Goal: Navigation & Orientation: Find specific page/section

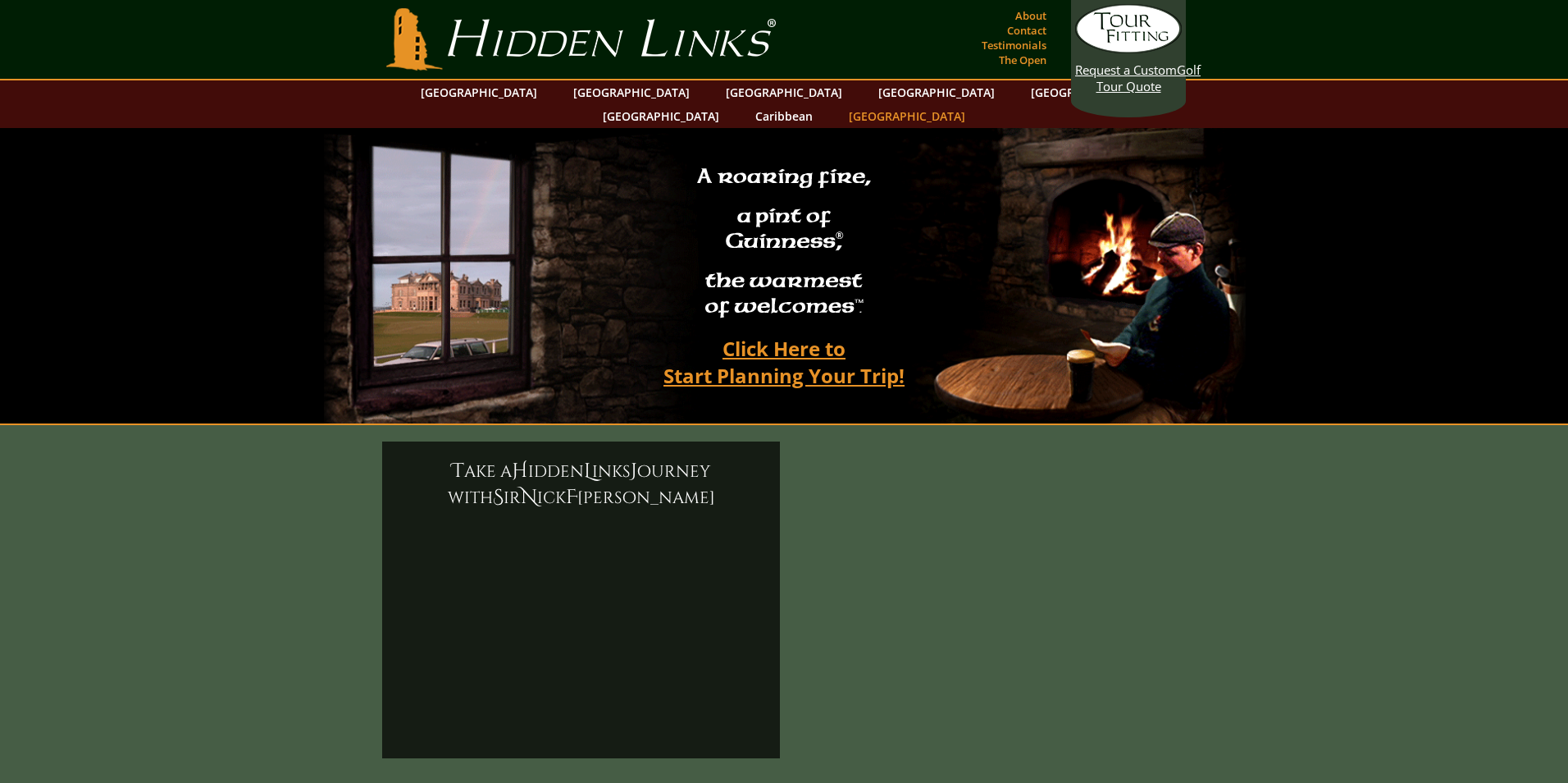
click at [974, 105] on link "[GEOGRAPHIC_DATA]" at bounding box center [907, 116] width 133 height 24
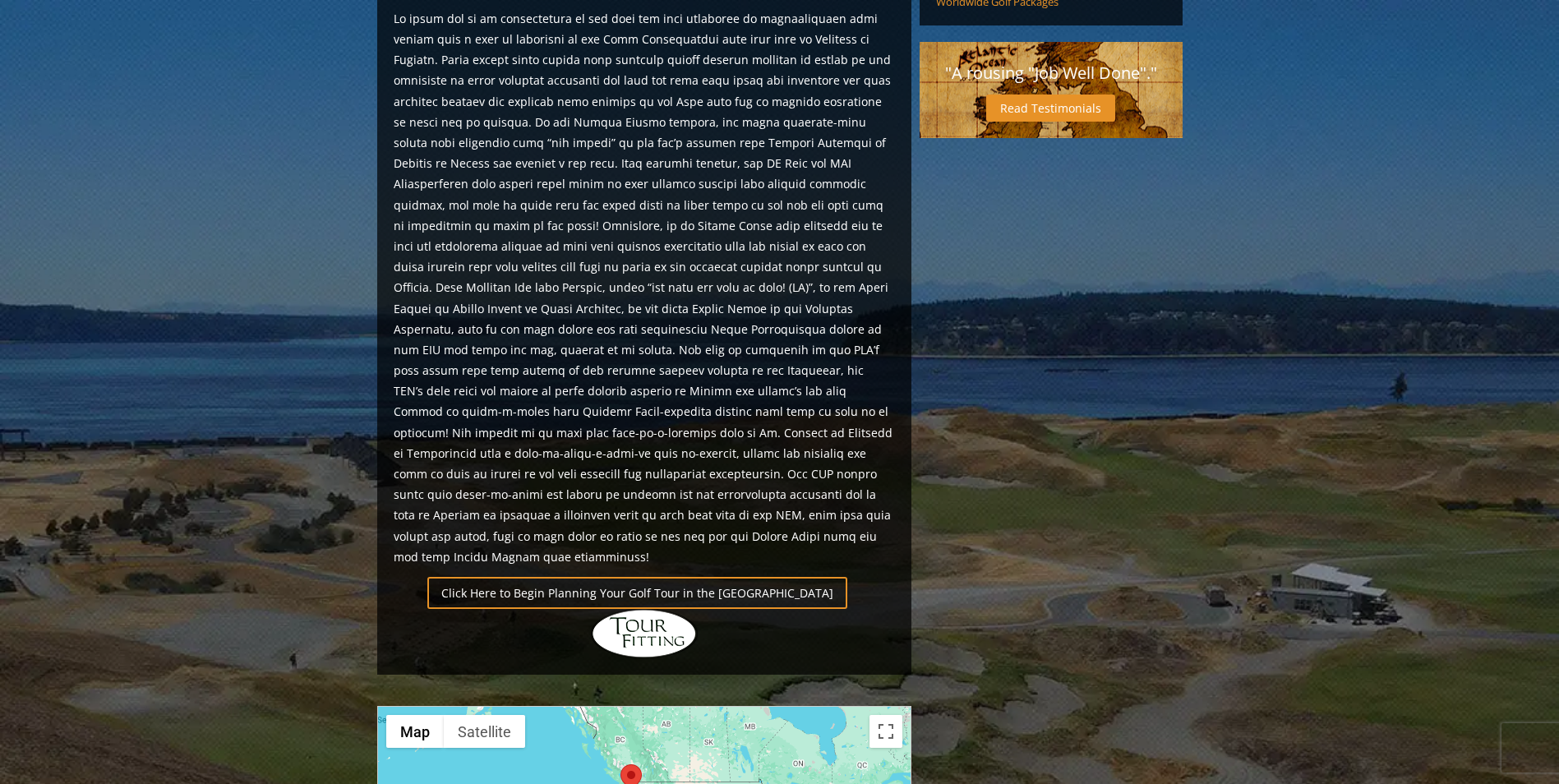
scroll to position [1018, 0]
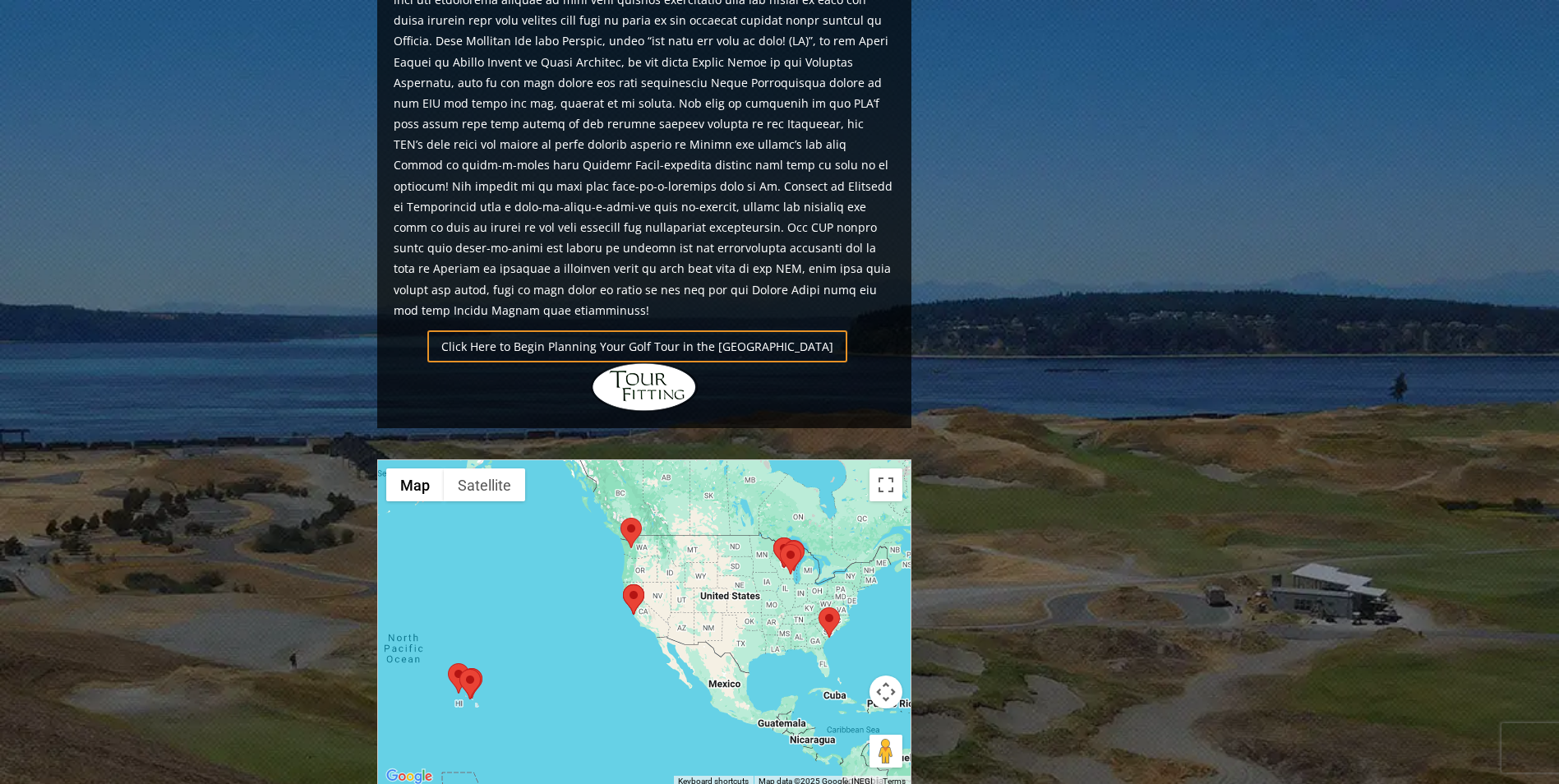
click at [791, 544] on img at bounding box center [790, 558] width 21 height 30
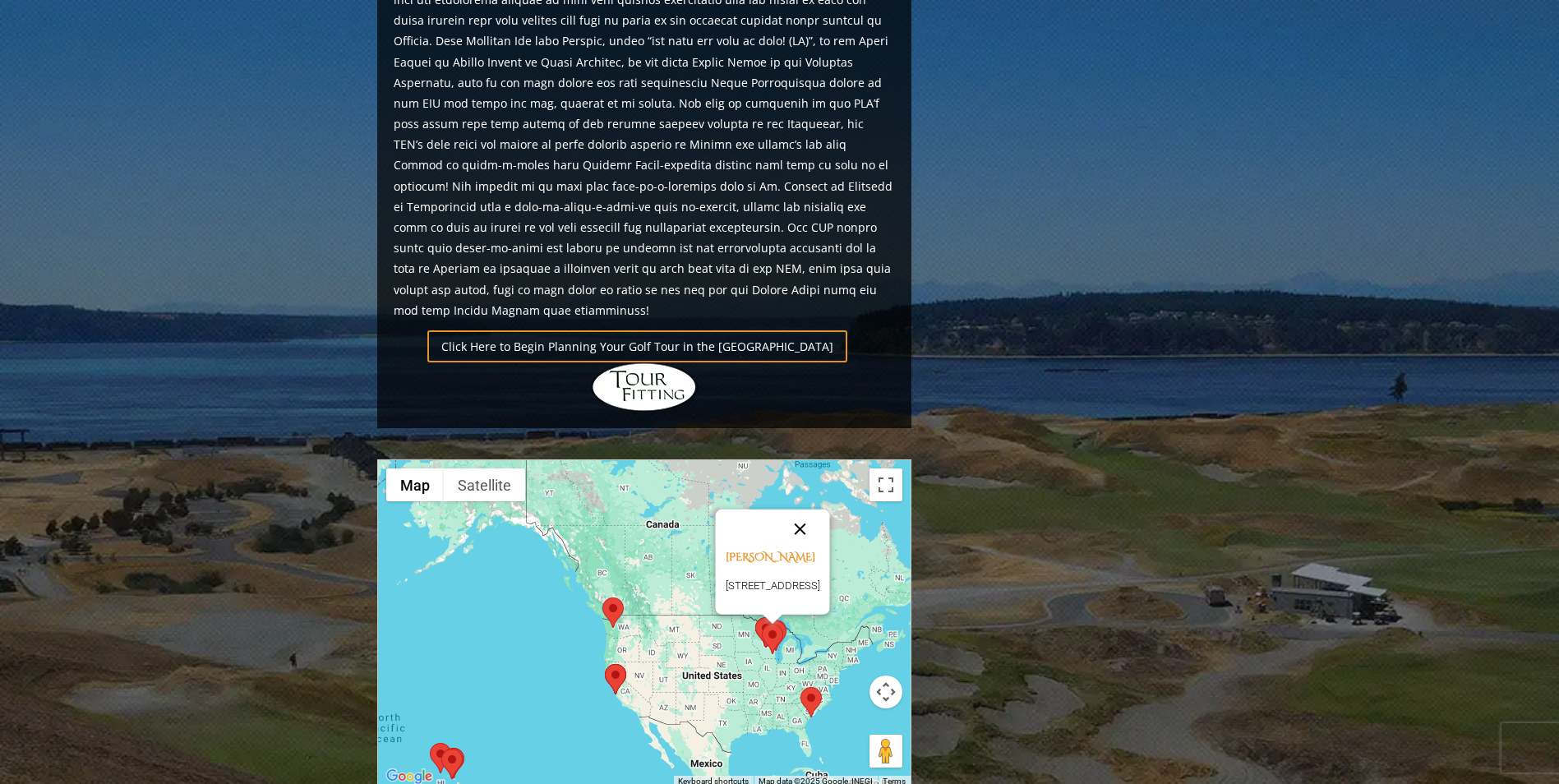
click at [820, 509] on button "Close" at bounding box center [799, 528] width 39 height 39
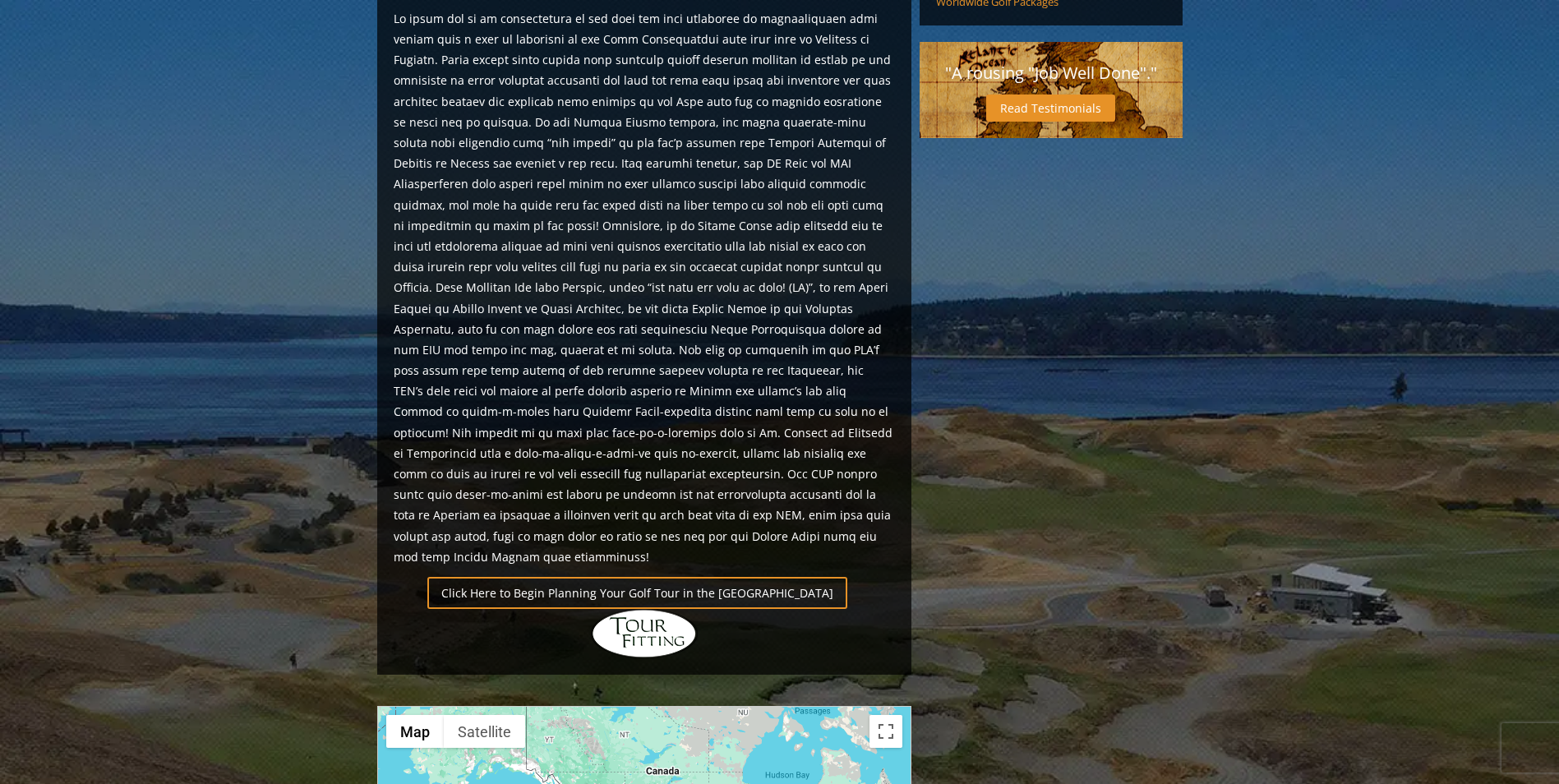
scroll to position [1183, 0]
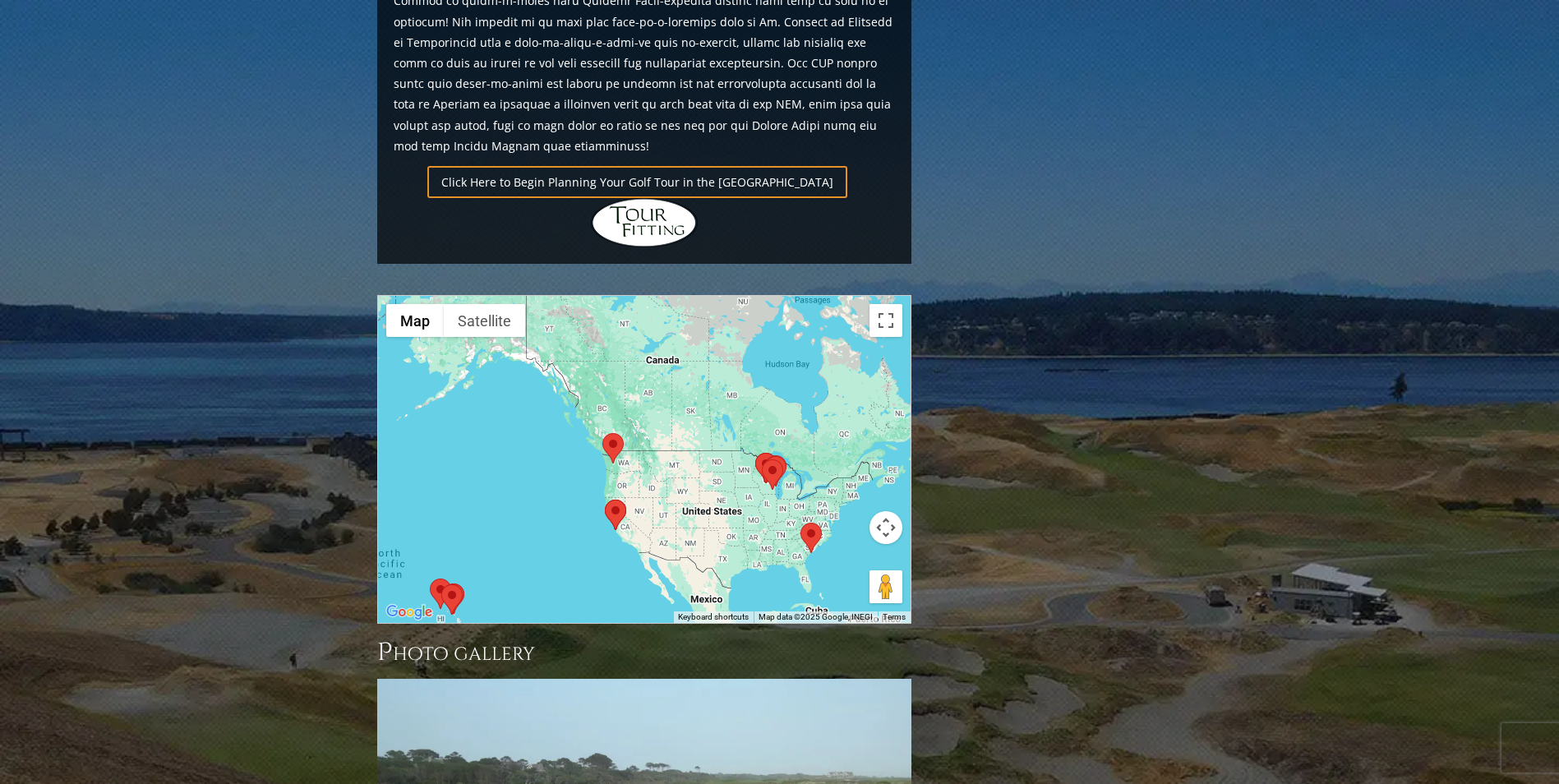
click at [763, 459] on img at bounding box center [772, 473] width 21 height 30
click at [756, 453] on img at bounding box center [765, 467] width 21 height 30
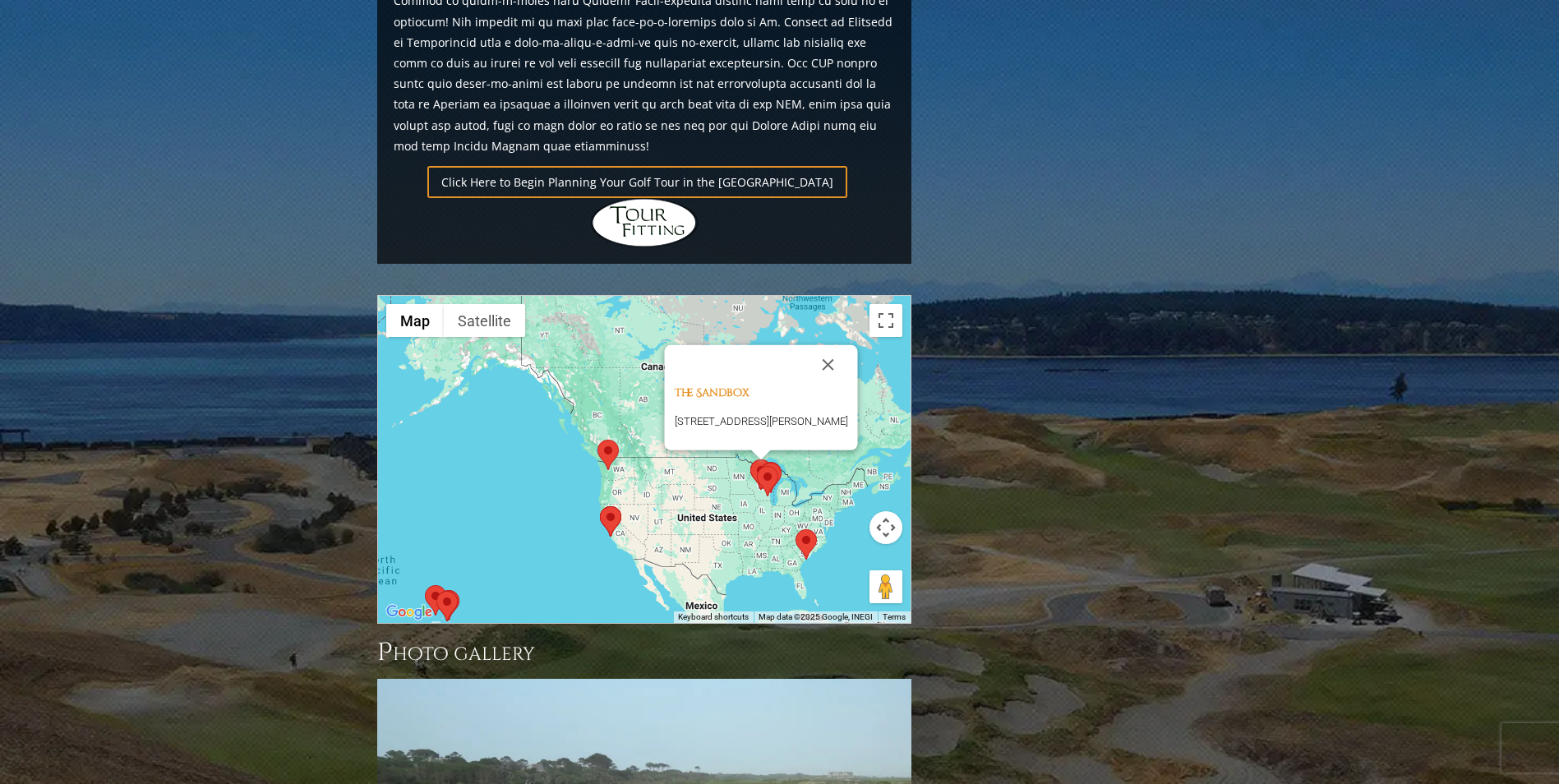
click at [773, 463] on img at bounding box center [770, 477] width 21 height 30
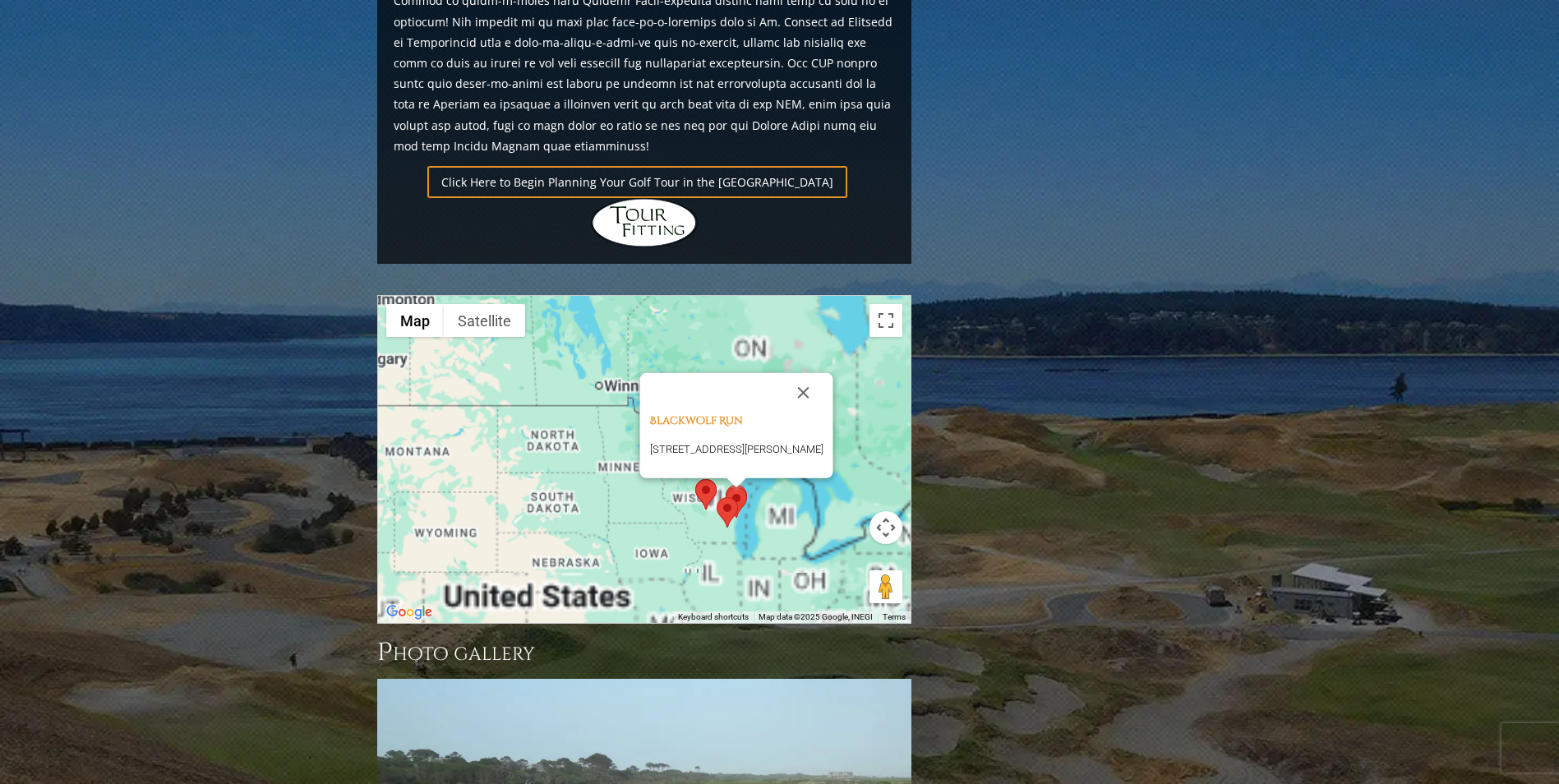
scroll to position [936, 0]
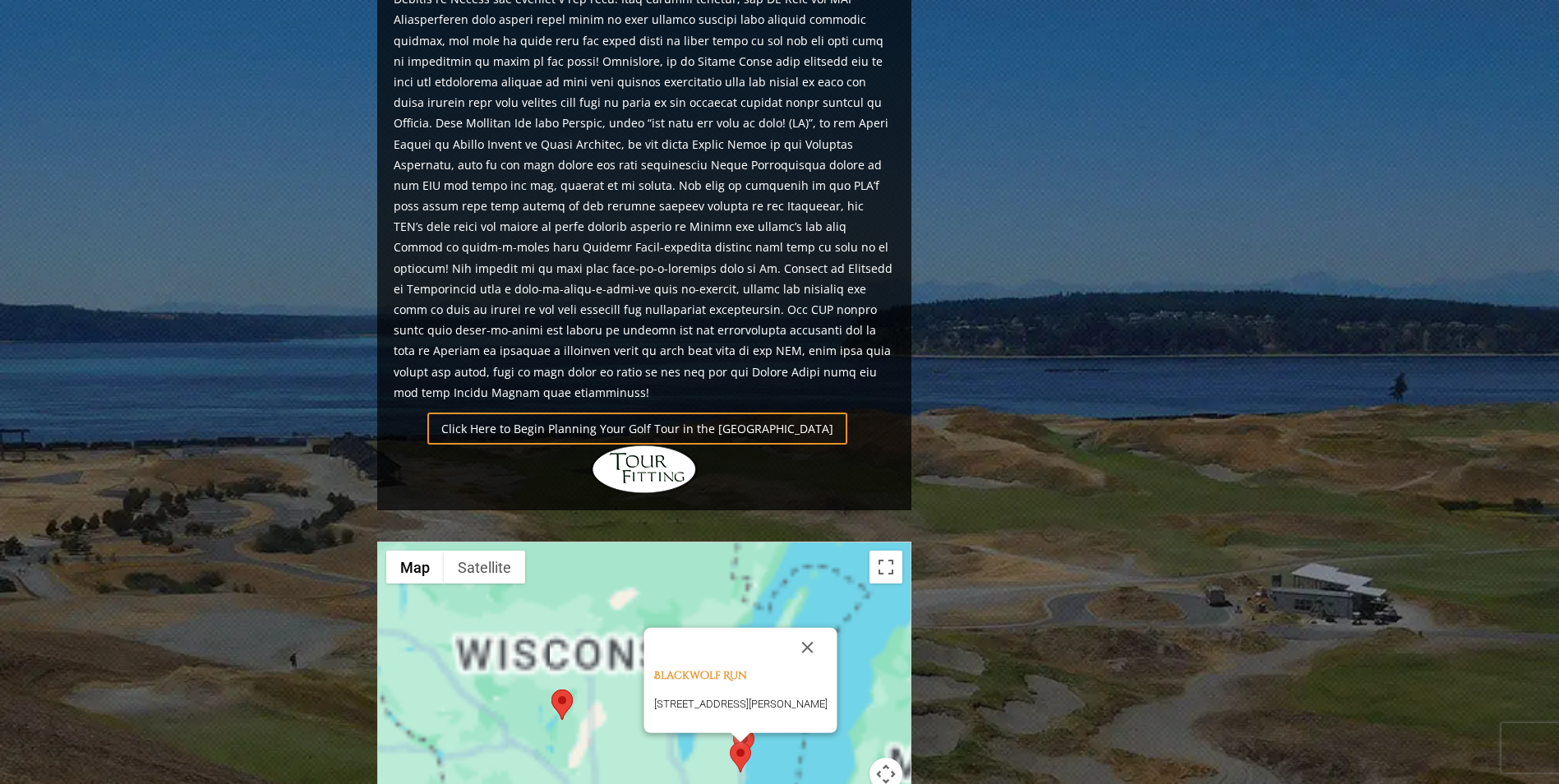
drag, startPoint x: 750, startPoint y: 406, endPoint x: 740, endPoint y: 678, distance: 272.2
click at [739, 706] on div "To navigate, press the arrow keys." at bounding box center [910, 706] width 533 height 0
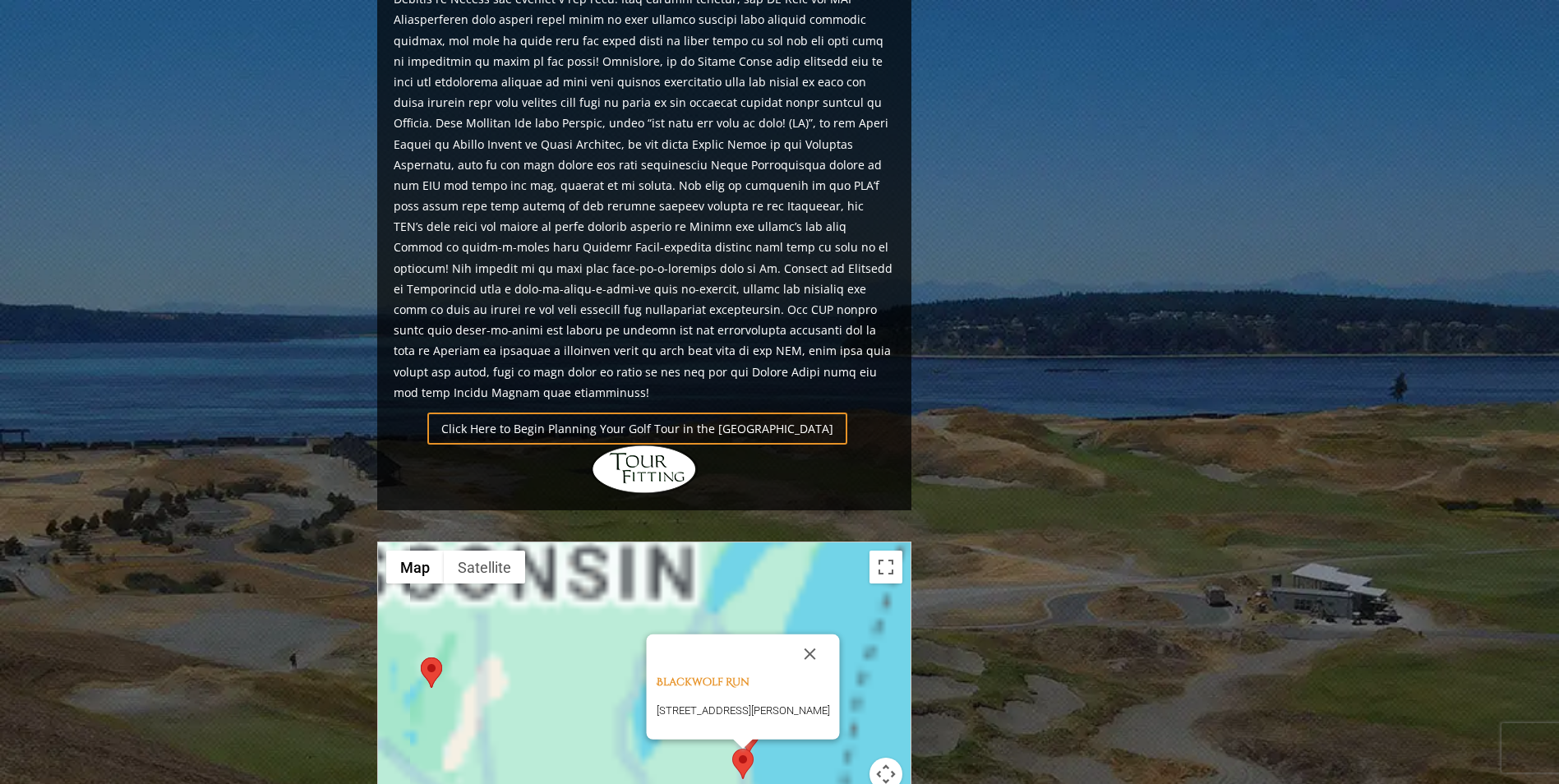
click at [770, 682] on div "To navigate, press the arrow keys. Blackwolf Run 1111 W Riverside Dr, Kohler, W…" at bounding box center [644, 706] width 533 height 327
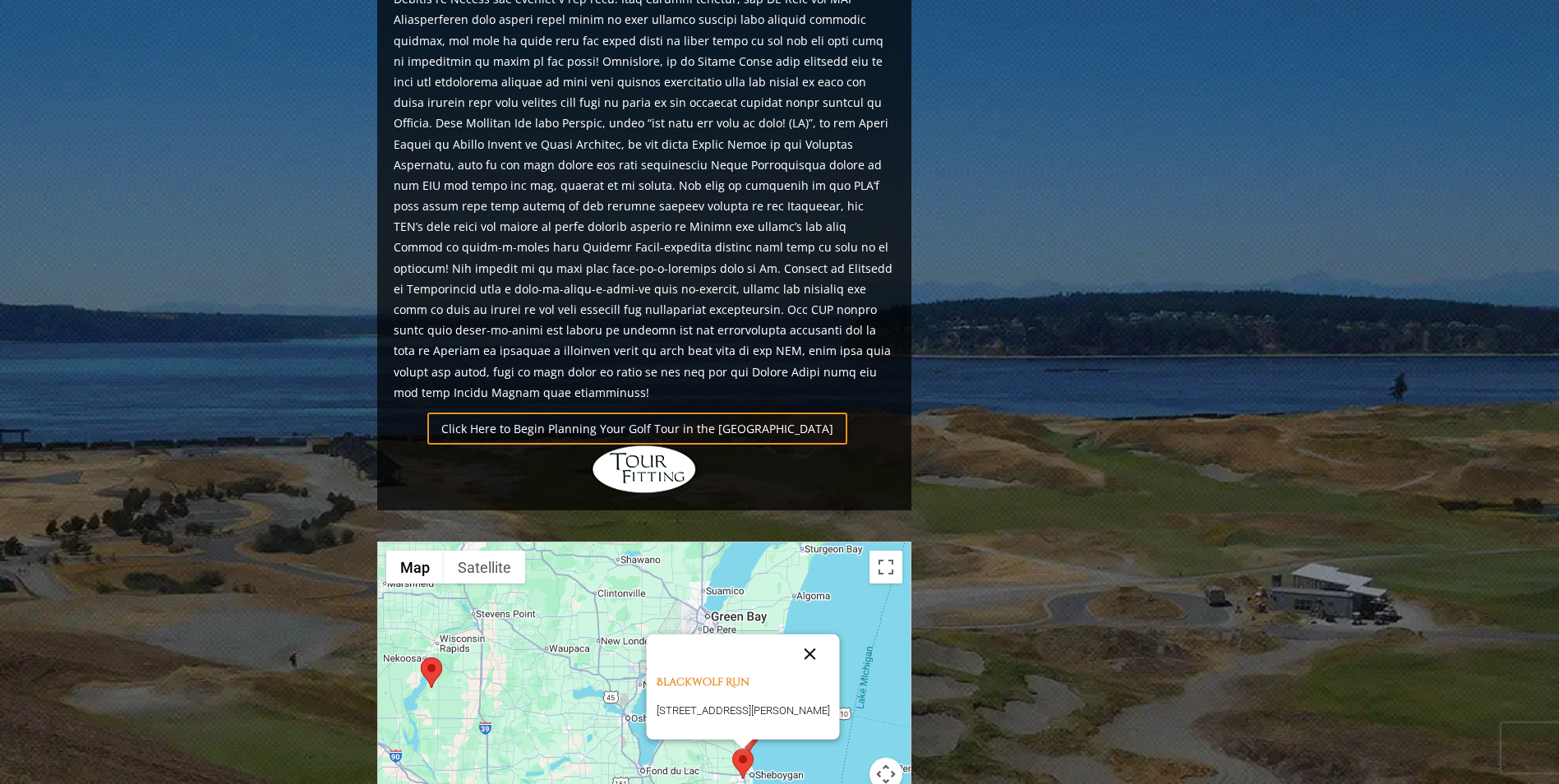
click at [823, 635] on button "Close" at bounding box center [809, 654] width 39 height 39
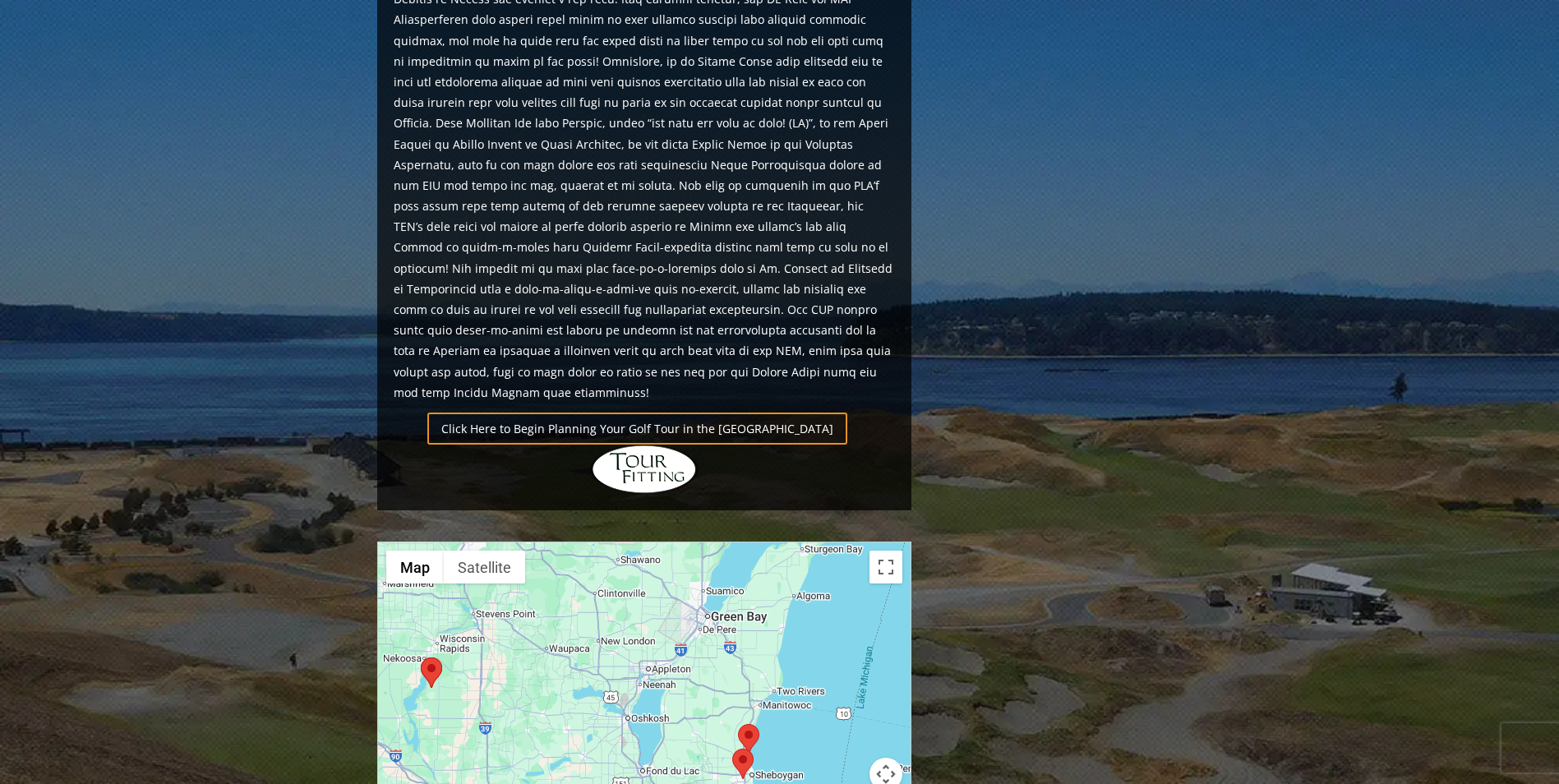
click at [753, 724] on img at bounding box center [748, 738] width 21 height 30
click at [737, 748] on img at bounding box center [742, 763] width 21 height 30
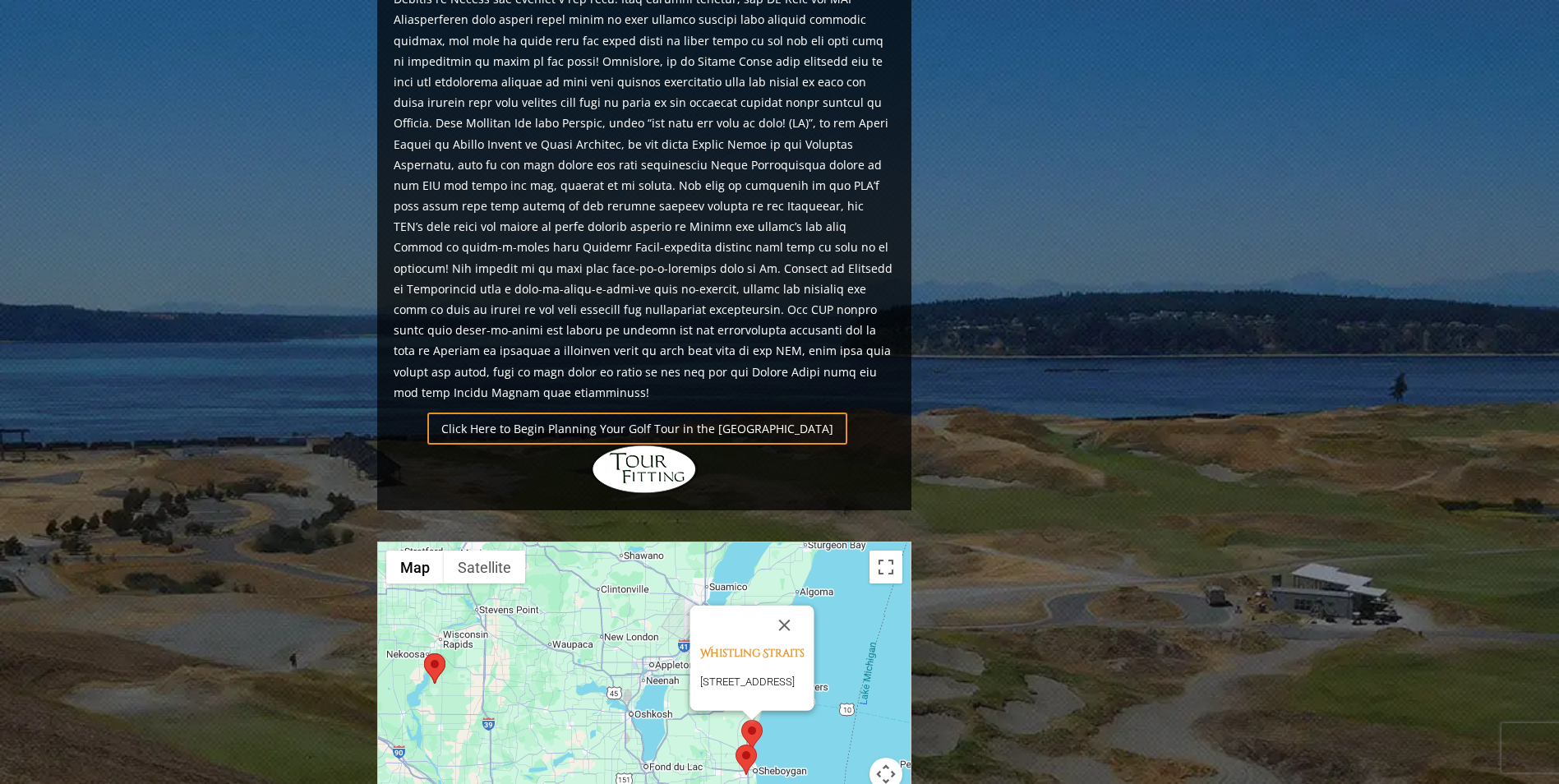
click at [745, 745] on img at bounding box center [746, 759] width 21 height 30
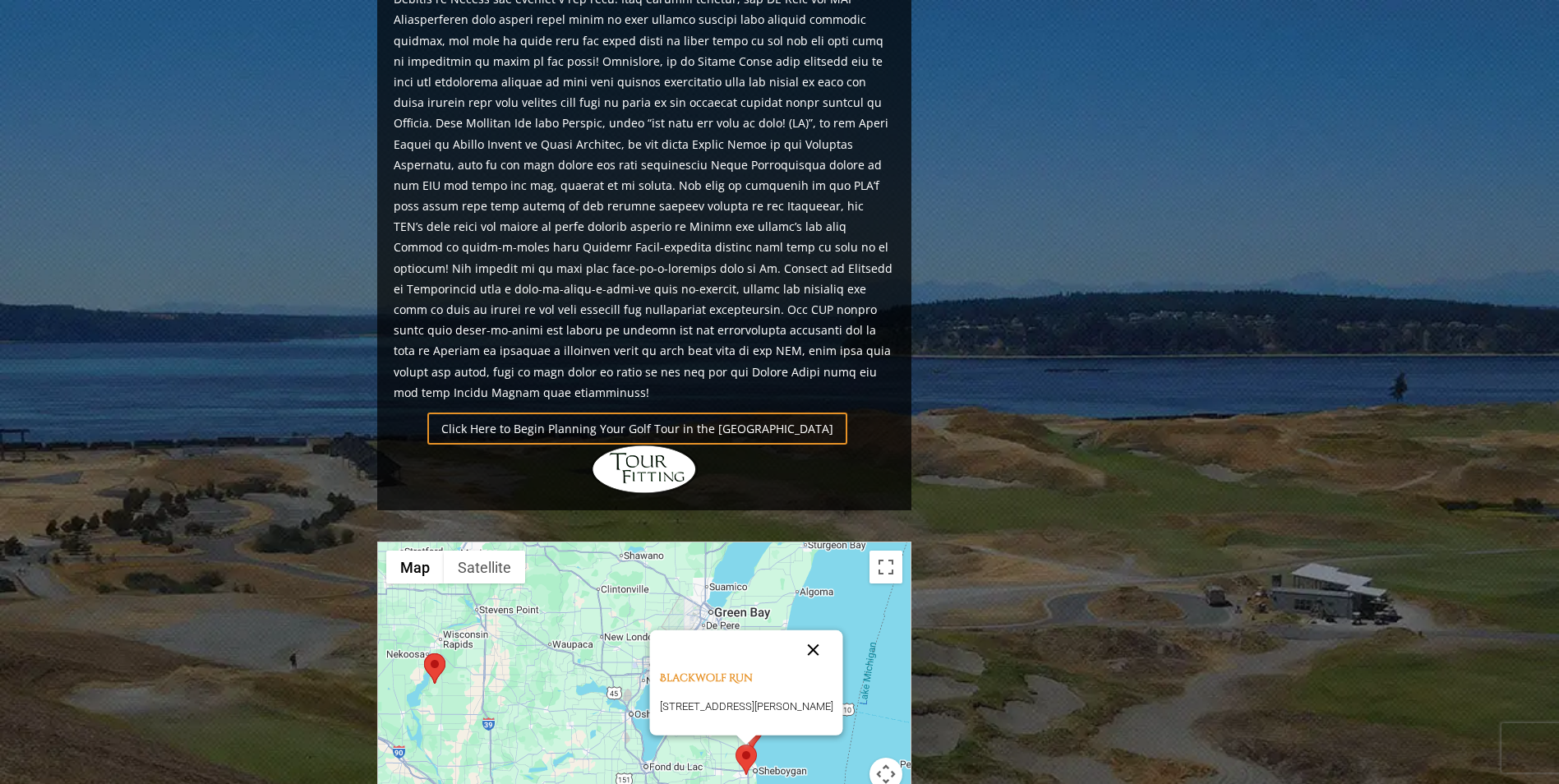
click at [831, 630] on button "Close" at bounding box center [812, 649] width 39 height 39
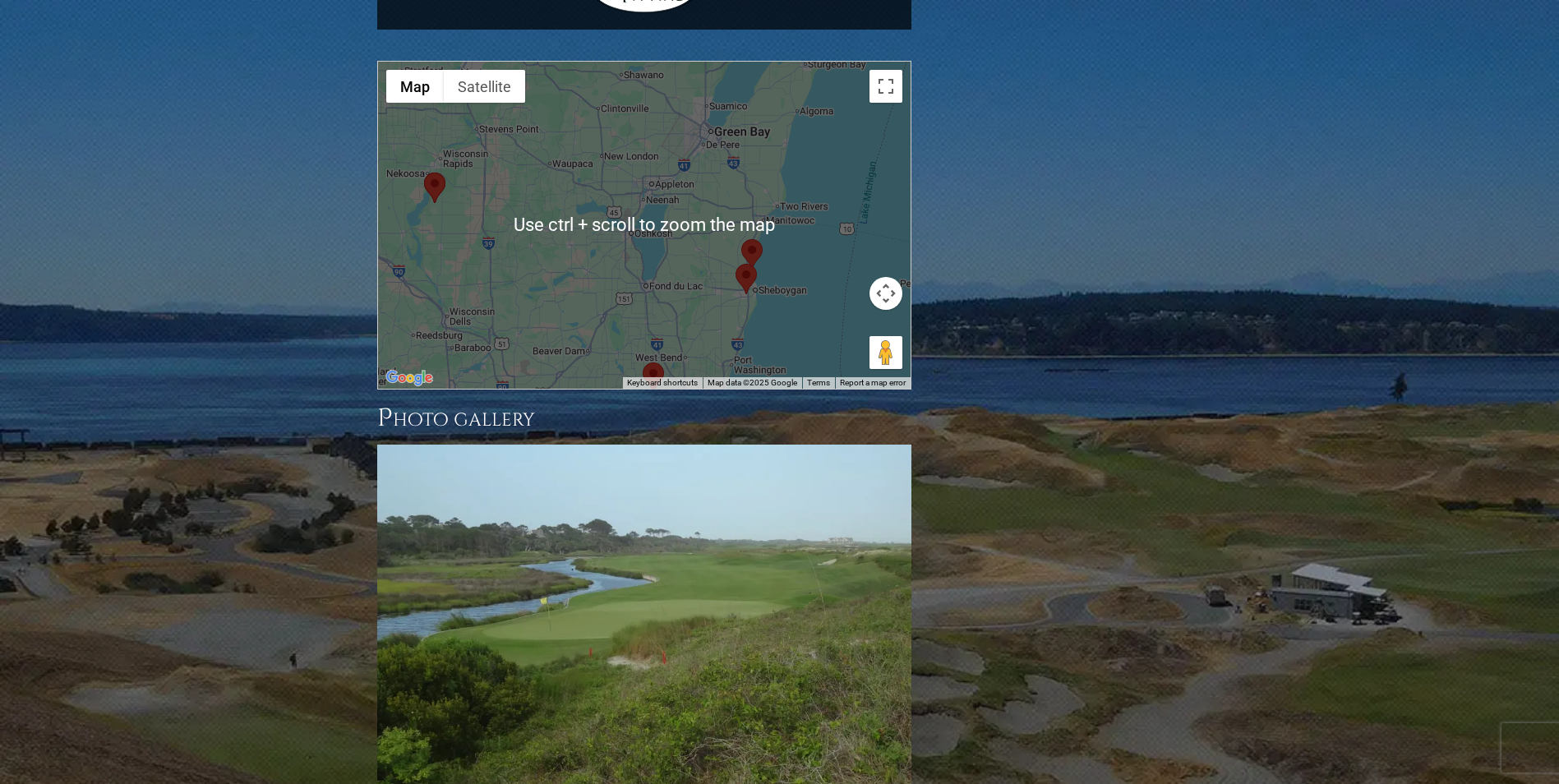
scroll to position [1429, 0]
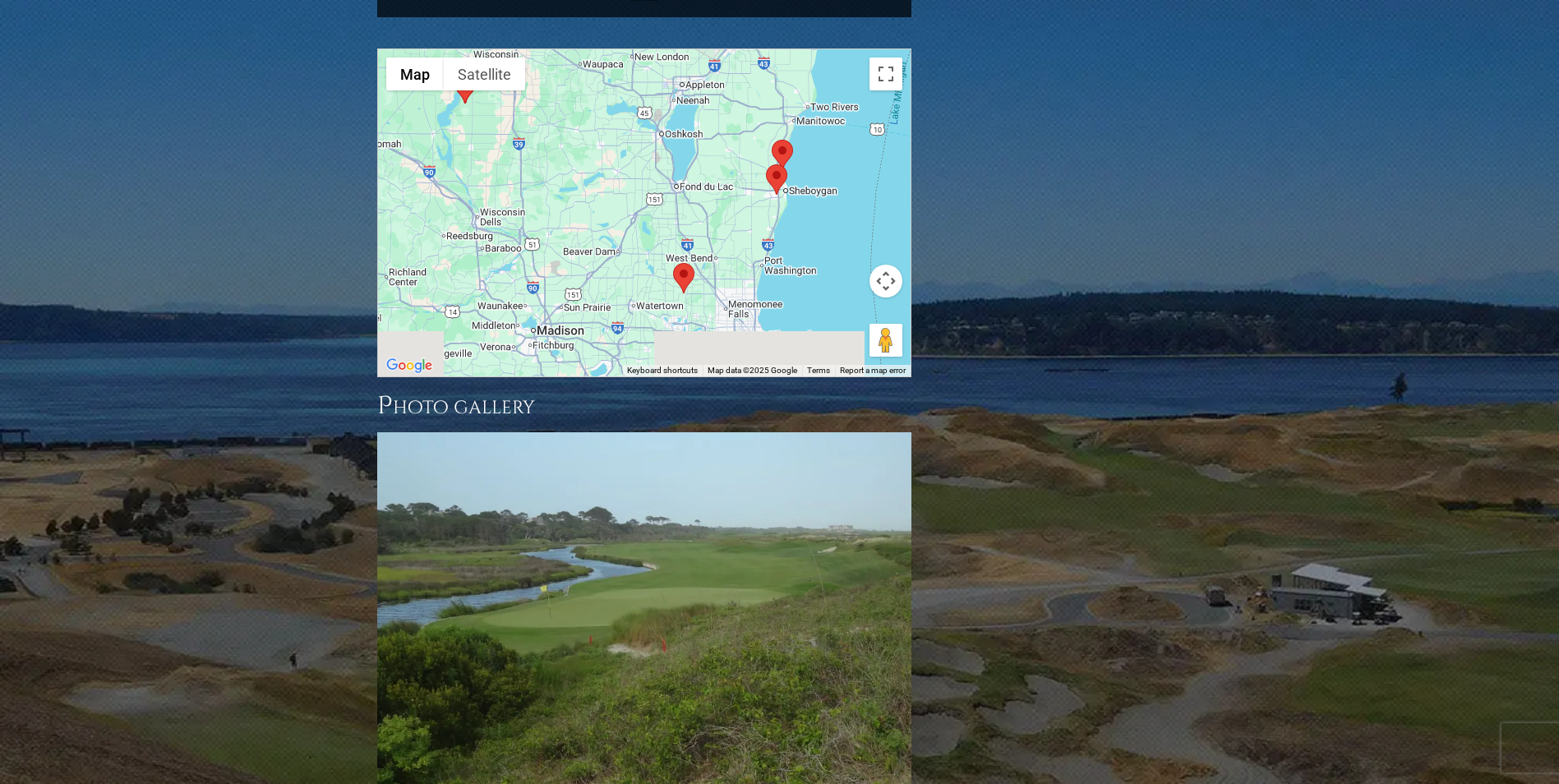
drag, startPoint x: 693, startPoint y: 231, endPoint x: 717, endPoint y: 201, distance: 38.4
click at [724, 143] on div at bounding box center [644, 212] width 533 height 327
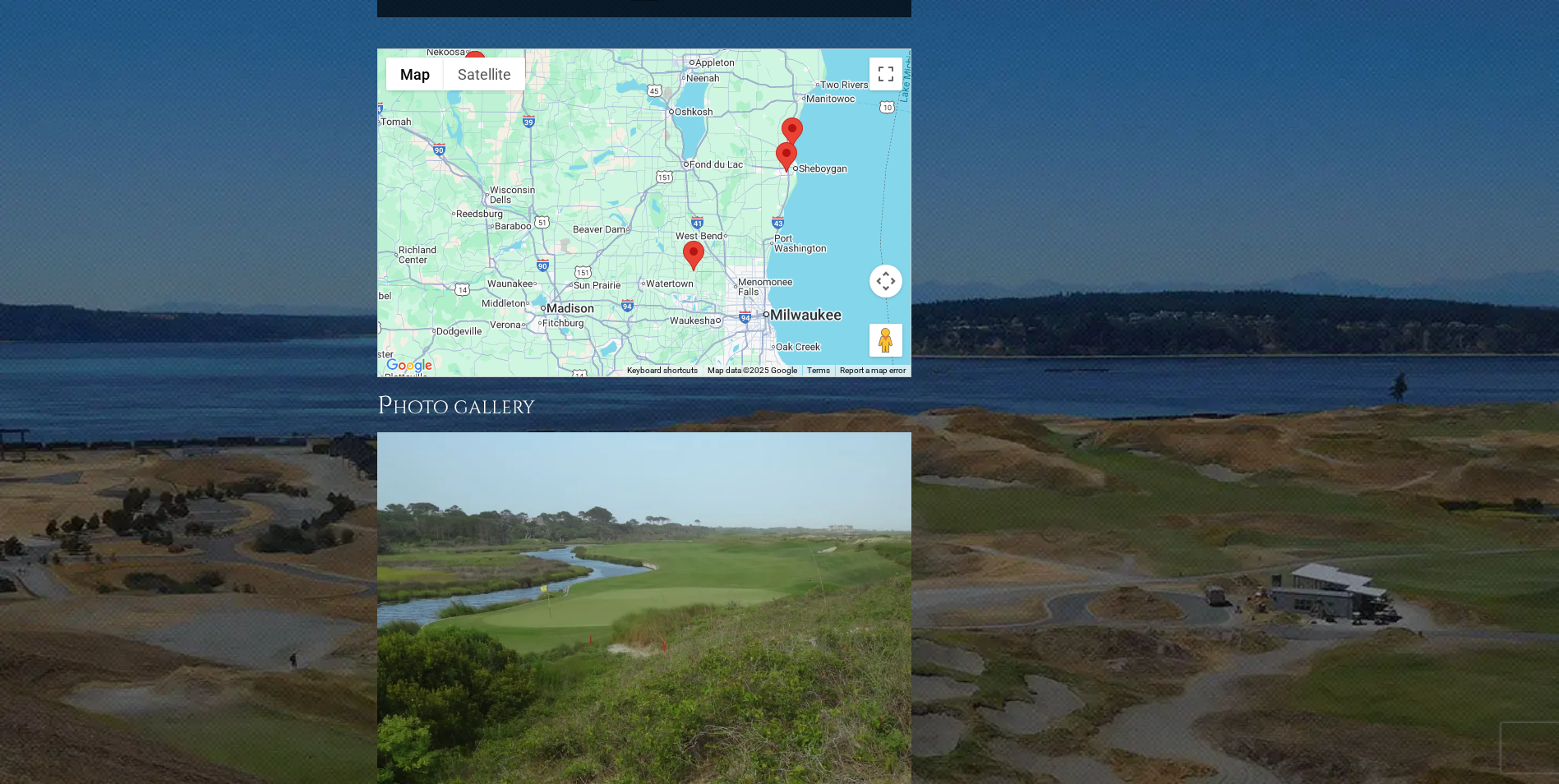
click at [693, 195] on div at bounding box center [644, 212] width 533 height 327
click at [694, 240] on img at bounding box center [693, 255] width 21 height 30
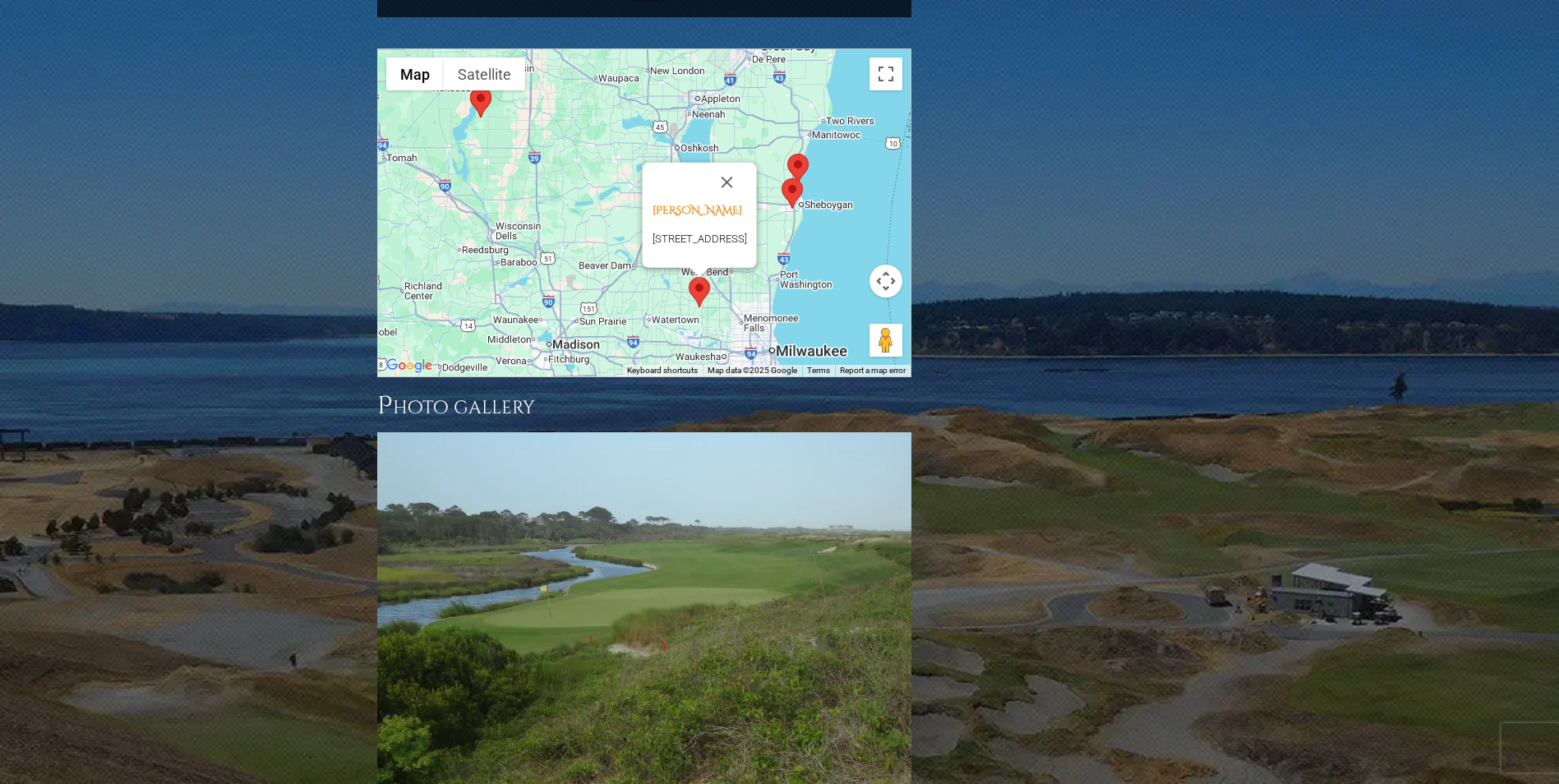
drag, startPoint x: 780, startPoint y: 167, endPoint x: 787, endPoint y: 233, distance: 66.4
click at [787, 233] on div "Erin Hills 7169 Co Rd O, Hartford, WI 53027" at bounding box center [644, 212] width 533 height 327
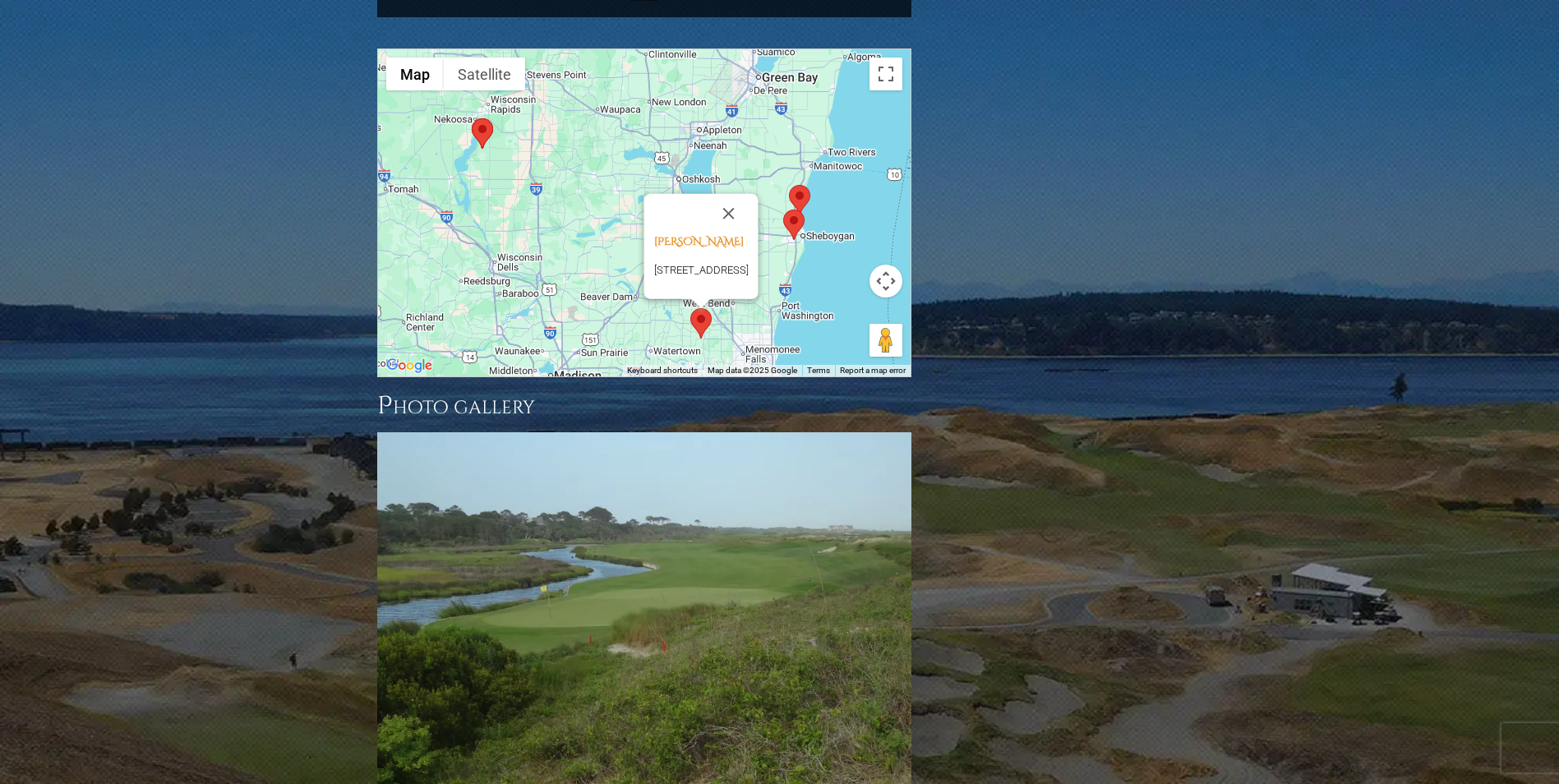
click at [487, 118] on img at bounding box center [482, 133] width 21 height 30
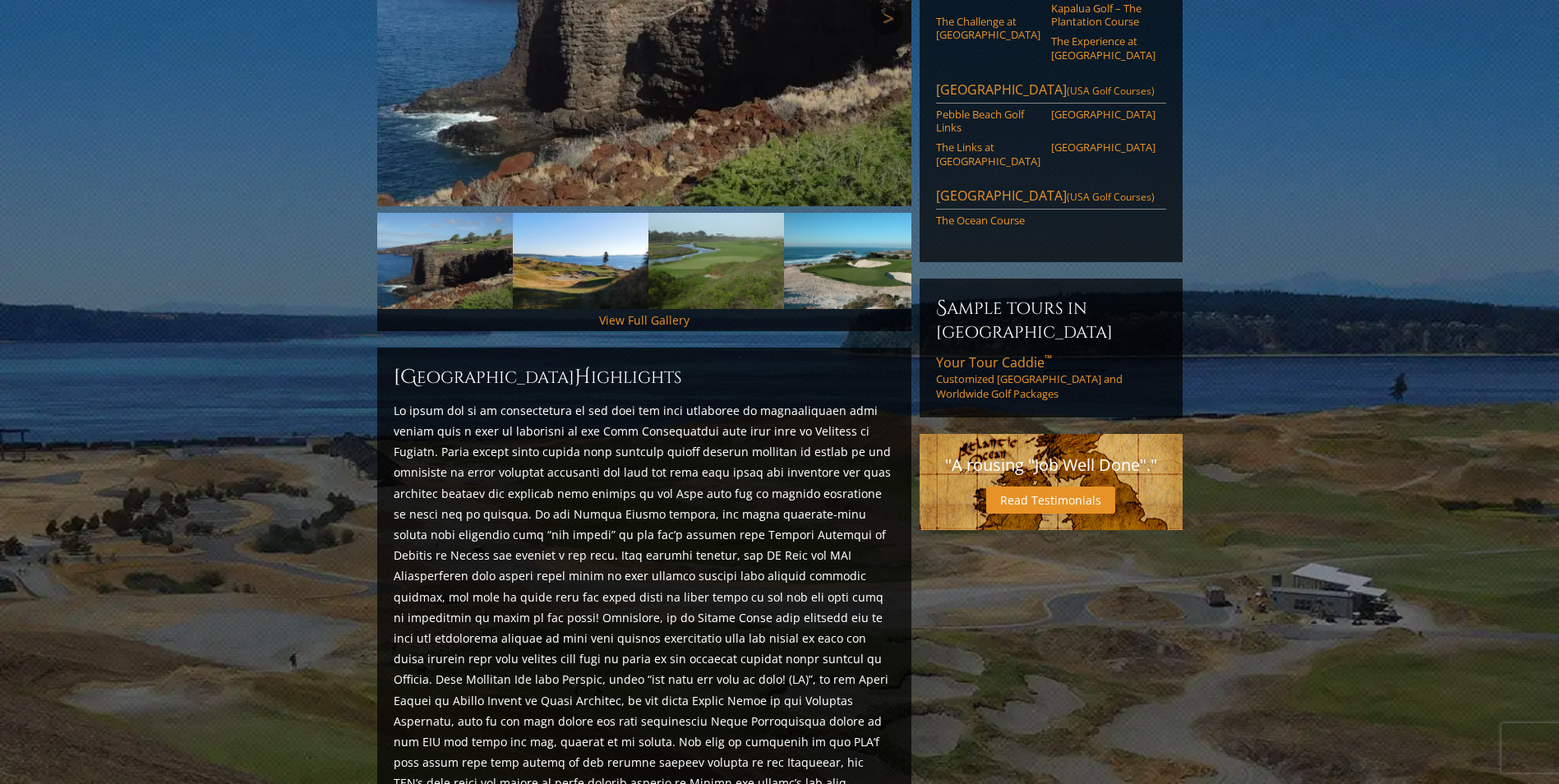
scroll to position [361, 0]
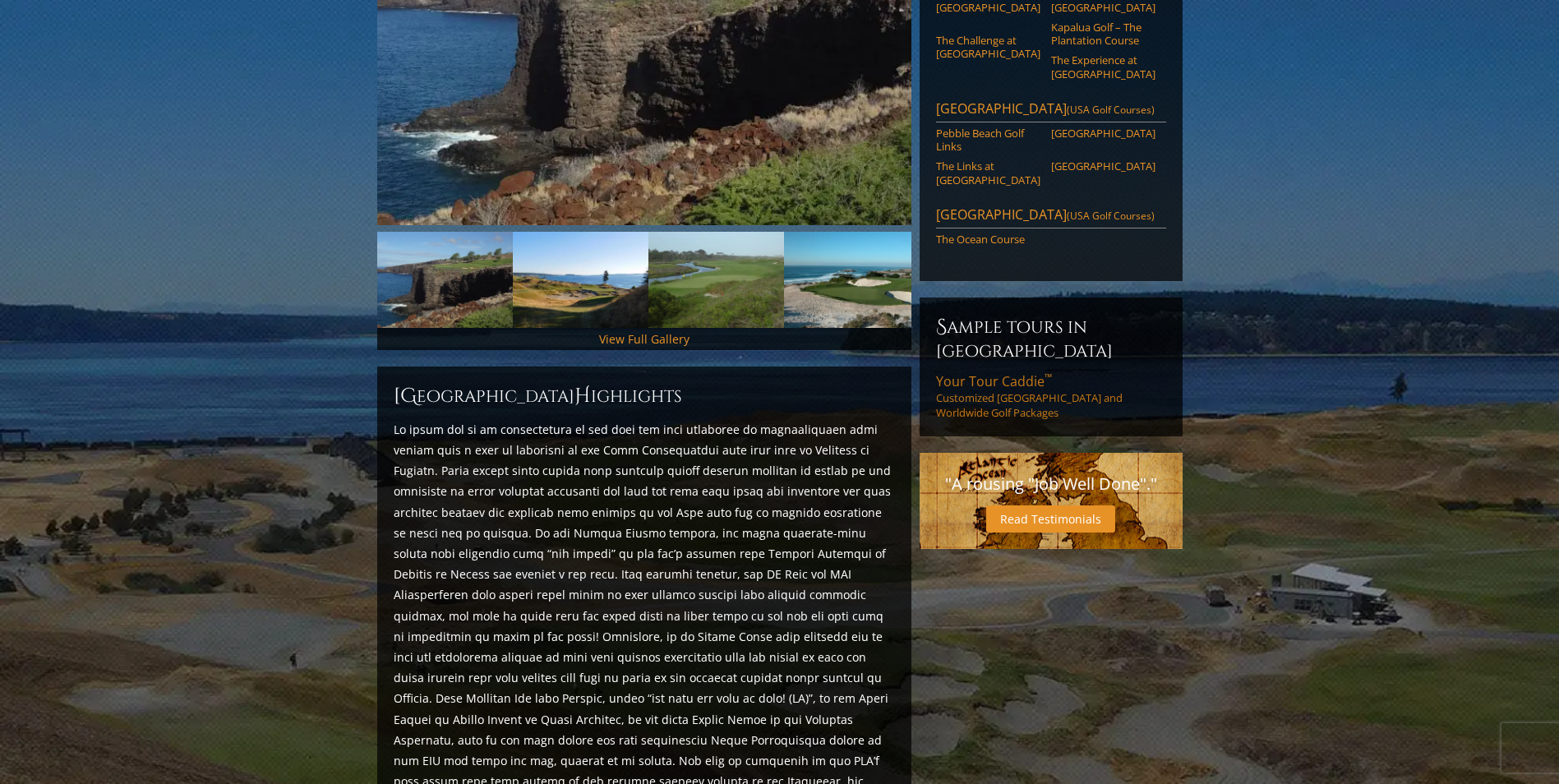
click at [963, 372] on span "Your Tour Caddie ™" at bounding box center [993, 382] width 116 height 18
